Goal: Task Accomplishment & Management: Manage account settings

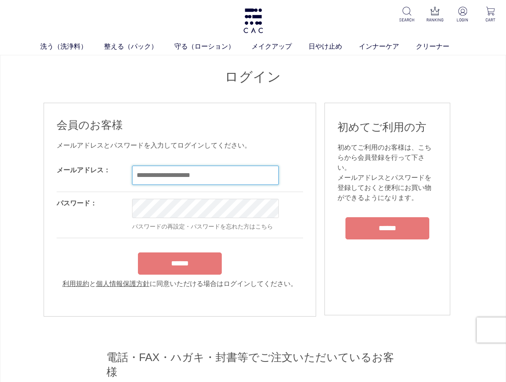
type input "**********"
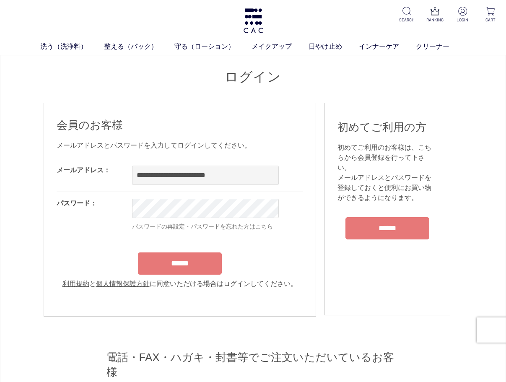
click at [192, 259] on form "**********" at bounding box center [180, 224] width 246 height 130
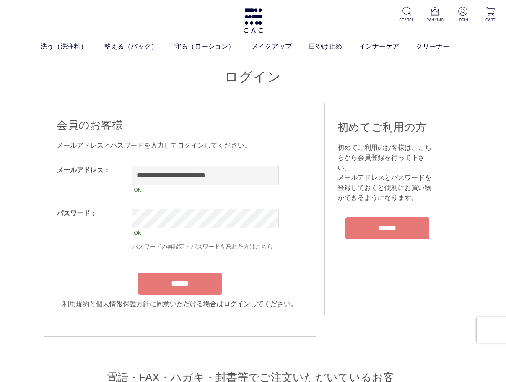
click at [196, 294] on input "******" at bounding box center [180, 283] width 84 height 22
